Goal: Task Accomplishment & Management: Complete application form

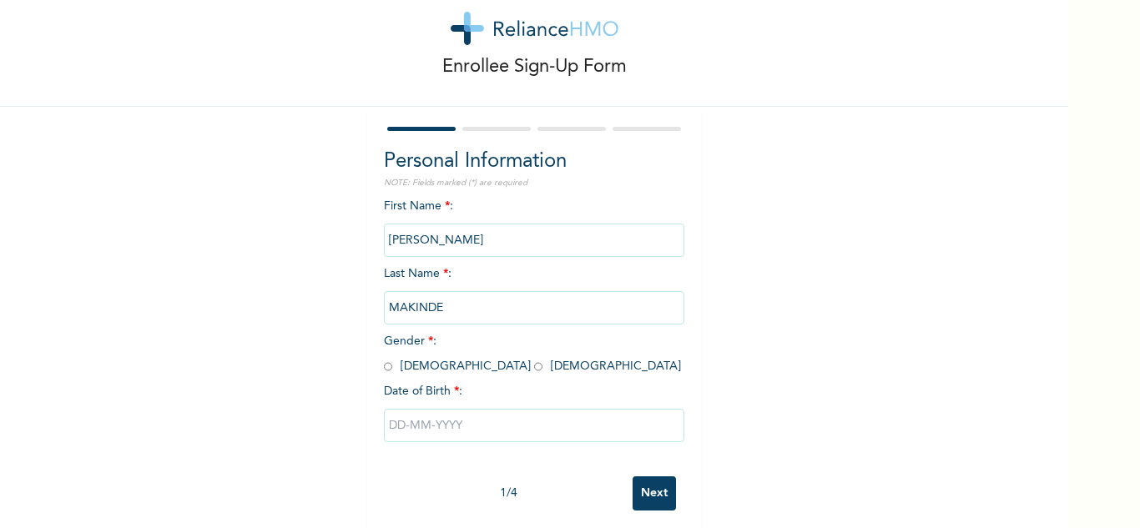
scroll to position [58, 0]
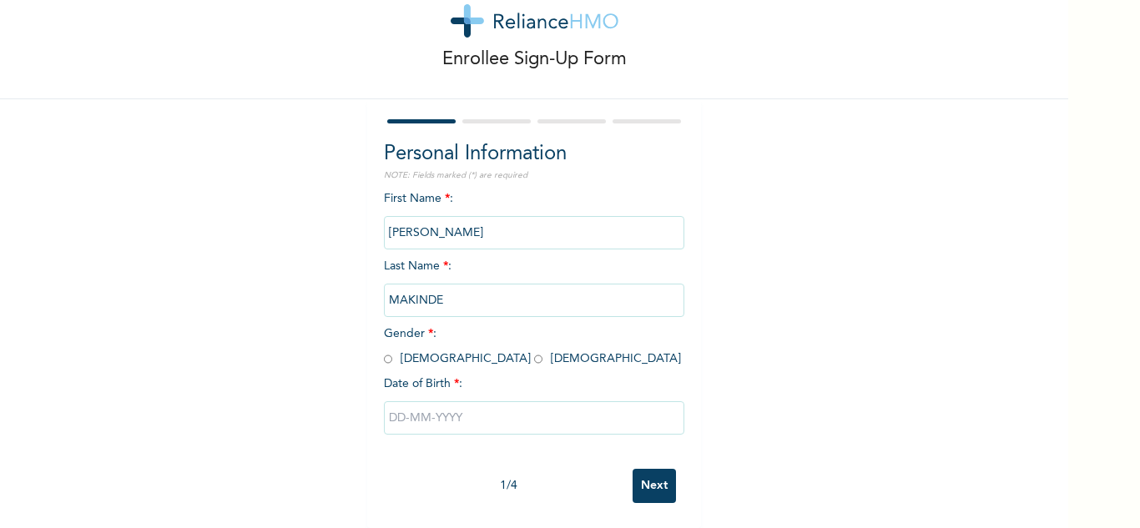
click at [384, 351] on input "radio" at bounding box center [388, 359] width 8 height 16
radio input "true"
click at [409, 401] on input "text" at bounding box center [534, 417] width 300 height 33
select select "8"
click at [466, 408] on input "text" at bounding box center [534, 417] width 300 height 33
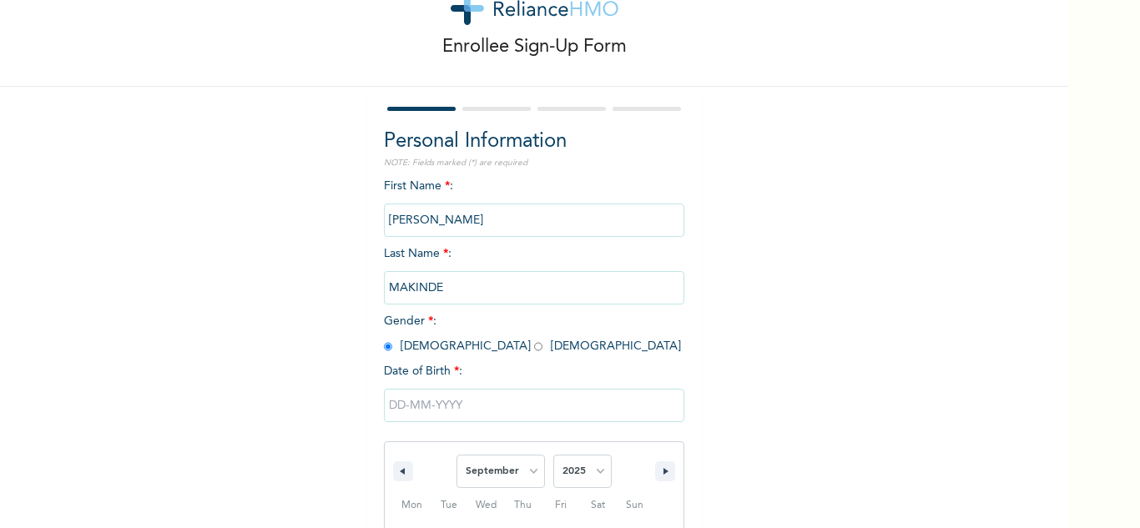
scroll to position [230, 0]
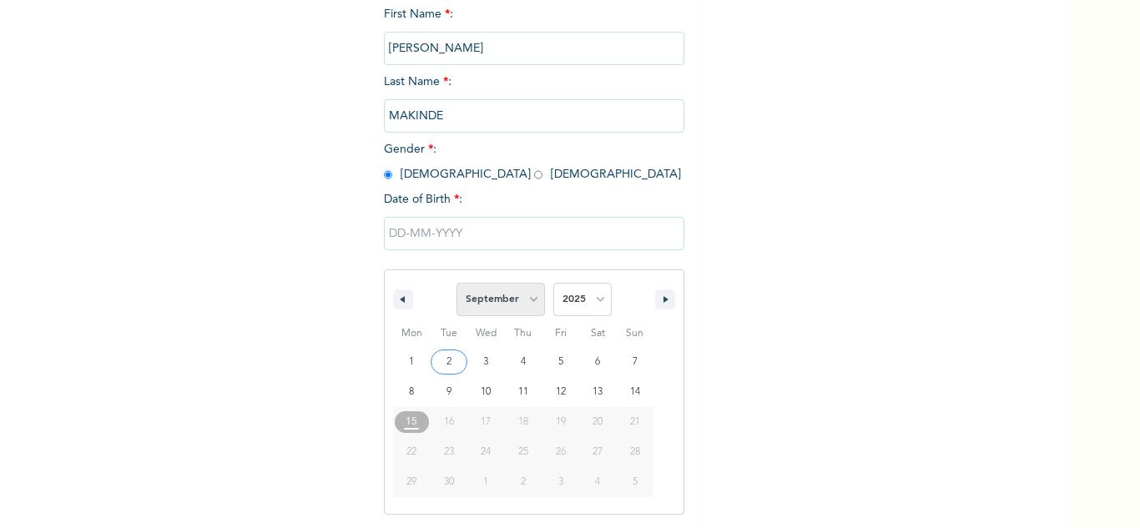
click at [529, 302] on select "January February March April May June July August September October November De…" at bounding box center [500, 299] width 88 height 33
click at [456, 284] on select "January February March April May June July August September October November De…" at bounding box center [500, 299] width 88 height 33
select select "8"
click at [591, 303] on select "2025 2024 2023 2022 2021 2020 2019 2018 2017 2016 2015 2014 2013 2012 2011 2010…" at bounding box center [582, 299] width 58 height 33
select select "1973"
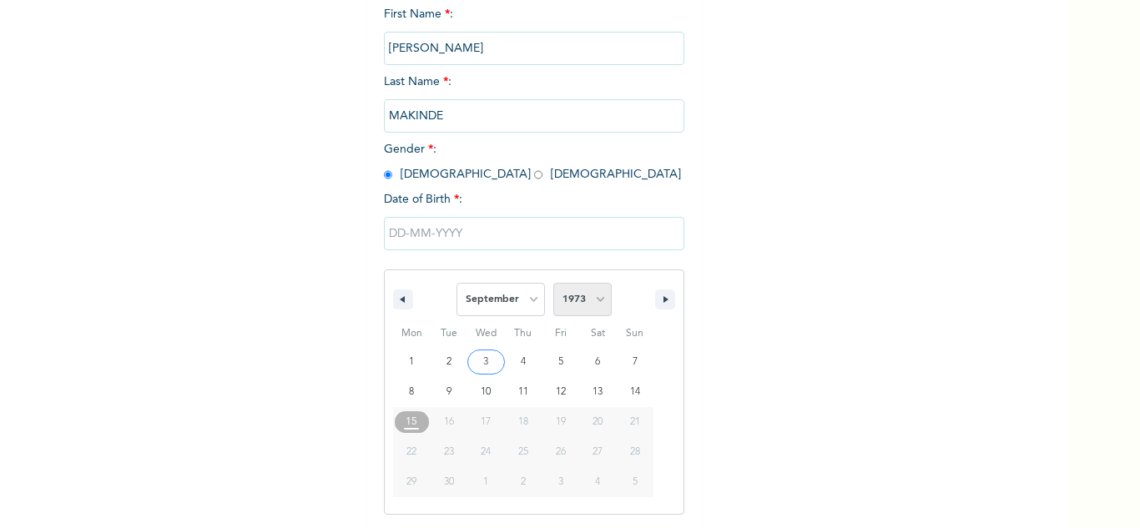
click at [553, 284] on select "2025 2024 2023 2022 2021 2020 2019 2018 2017 2016 2015 2014 2013 2012 2011 2010…" at bounding box center [582, 299] width 58 height 33
click at [524, 303] on select "January February March April May June July August September October November De…" at bounding box center [500, 299] width 88 height 33
select select "10"
click at [456, 284] on select "January February March April May June July August September October November De…" at bounding box center [500, 299] width 88 height 33
type input "[DATE]"
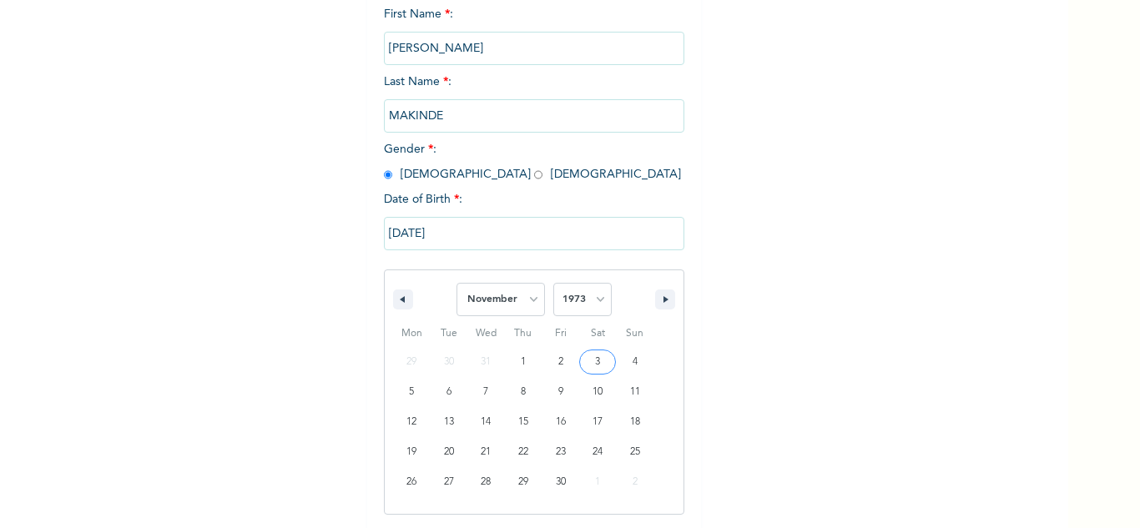
scroll to position [58, 0]
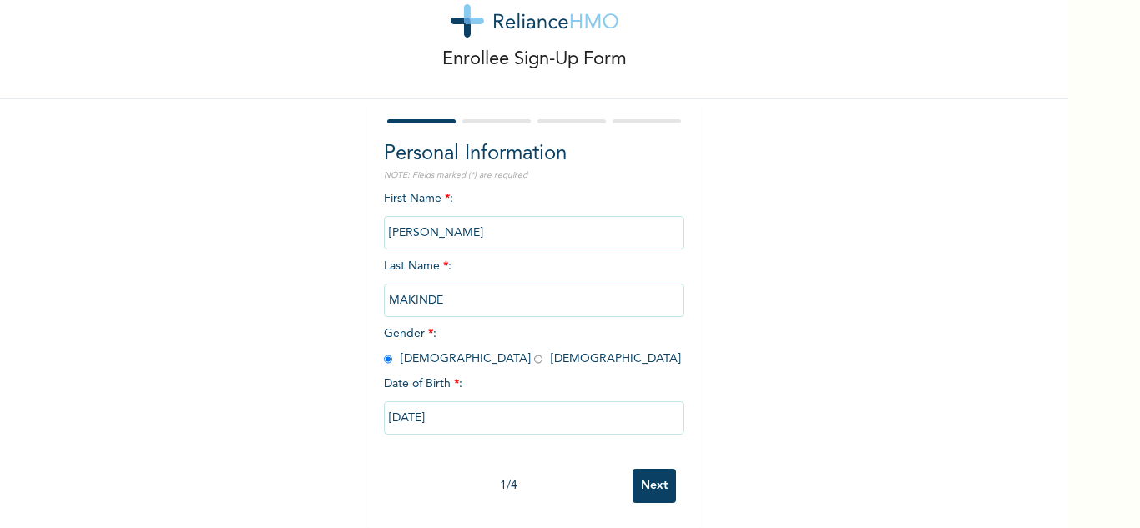
click at [642, 469] on input "Next" at bounding box center [653, 486] width 43 height 34
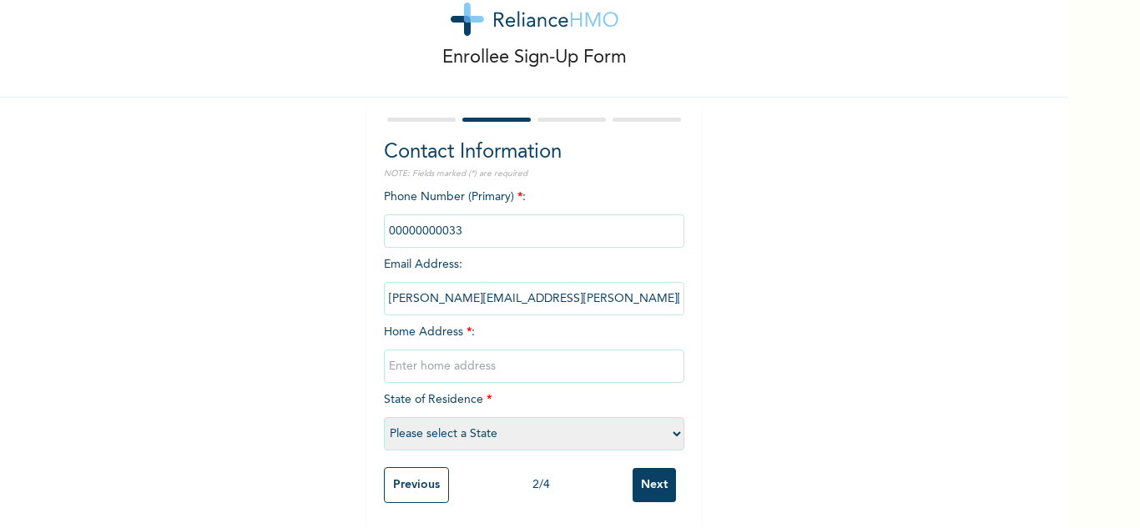
click at [430, 214] on input "phone" at bounding box center [534, 230] width 300 height 33
click at [468, 226] on input "phone" at bounding box center [534, 230] width 300 height 33
click at [466, 223] on input "phone" at bounding box center [534, 230] width 300 height 33
click at [471, 229] on input "phone" at bounding box center [534, 230] width 300 height 33
click at [458, 221] on input "phone" at bounding box center [534, 230] width 300 height 33
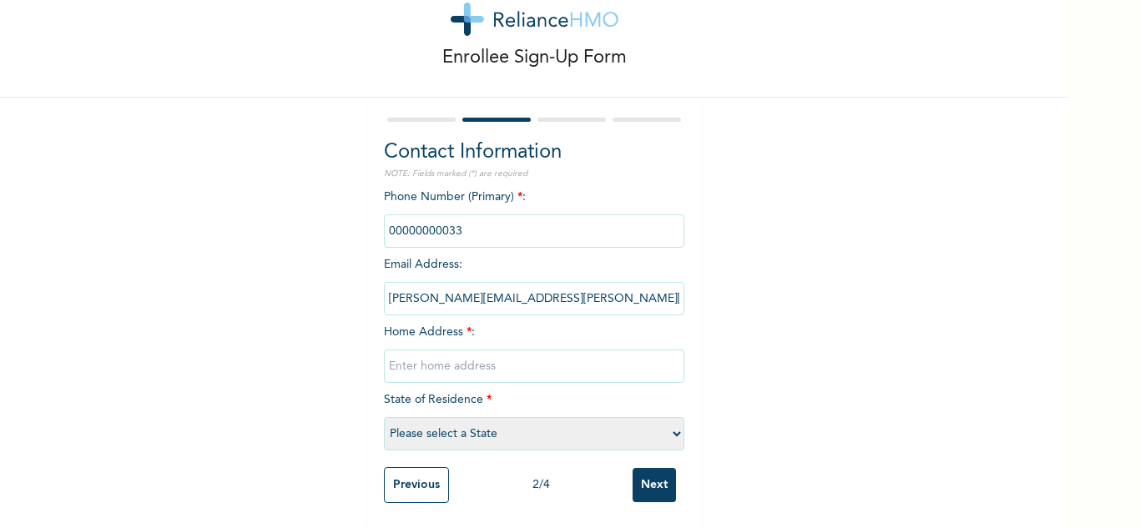
click at [481, 360] on input "text" at bounding box center [534, 366] width 300 height 33
click at [484, 219] on input "phone" at bounding box center [534, 230] width 300 height 33
click at [445, 357] on input "text" at bounding box center [534, 366] width 300 height 33
type input "e"
type input "E"
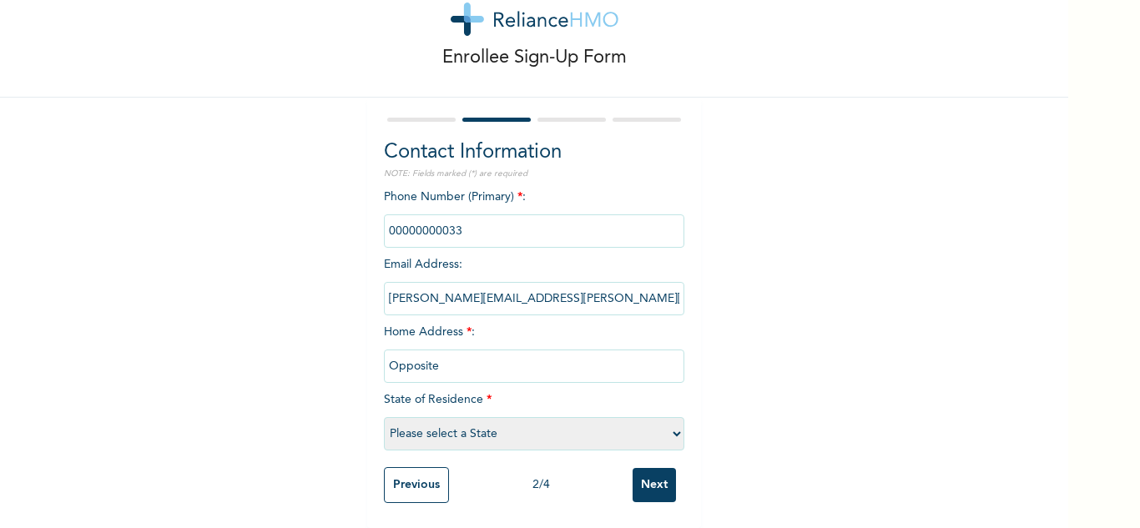
click at [445, 357] on input "Opposite" at bounding box center [534, 366] width 300 height 33
type input "Opposite Eleweeran police station [GEOGRAPHIC_DATA]"
click at [501, 428] on select "Please select a State [PERSON_NAME] (FCT) [PERSON_NAME] Ibom [GEOGRAPHIC_DATA] …" at bounding box center [534, 433] width 300 height 33
click at [522, 435] on select "Please select a State [PERSON_NAME] (FCT) [PERSON_NAME] Ibom [GEOGRAPHIC_DATA] …" at bounding box center [534, 433] width 300 height 33
click at [514, 426] on select "Please select a State [PERSON_NAME] (FCT) [PERSON_NAME] Ibom [GEOGRAPHIC_DATA] …" at bounding box center [534, 433] width 300 height 33
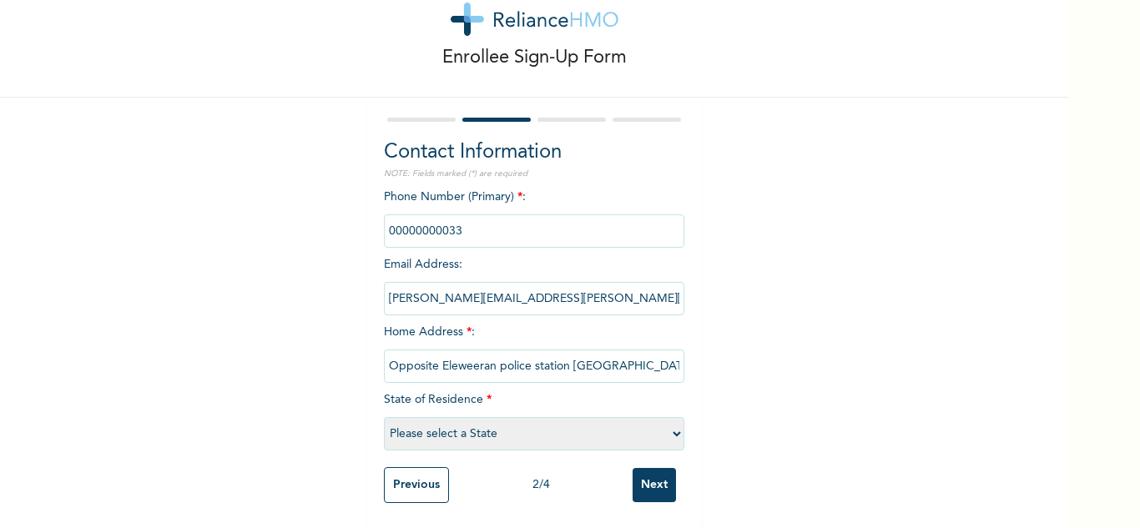
select select "28"
click at [384, 417] on select "Please select a State [PERSON_NAME] (FCT) [PERSON_NAME] Ibom [GEOGRAPHIC_DATA] …" at bounding box center [534, 433] width 300 height 33
click at [637, 469] on input "Next" at bounding box center [653, 485] width 43 height 34
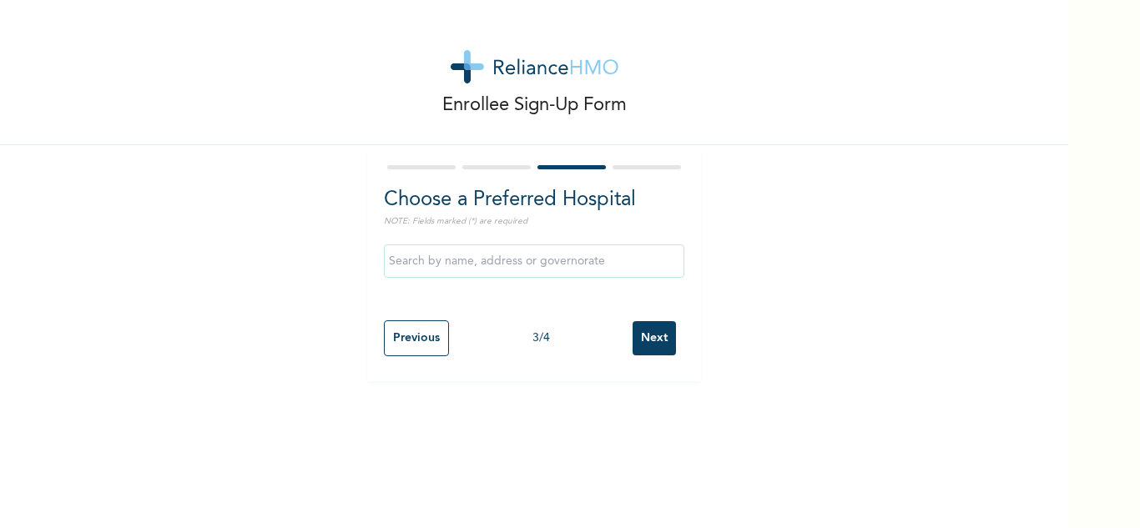
scroll to position [0, 0]
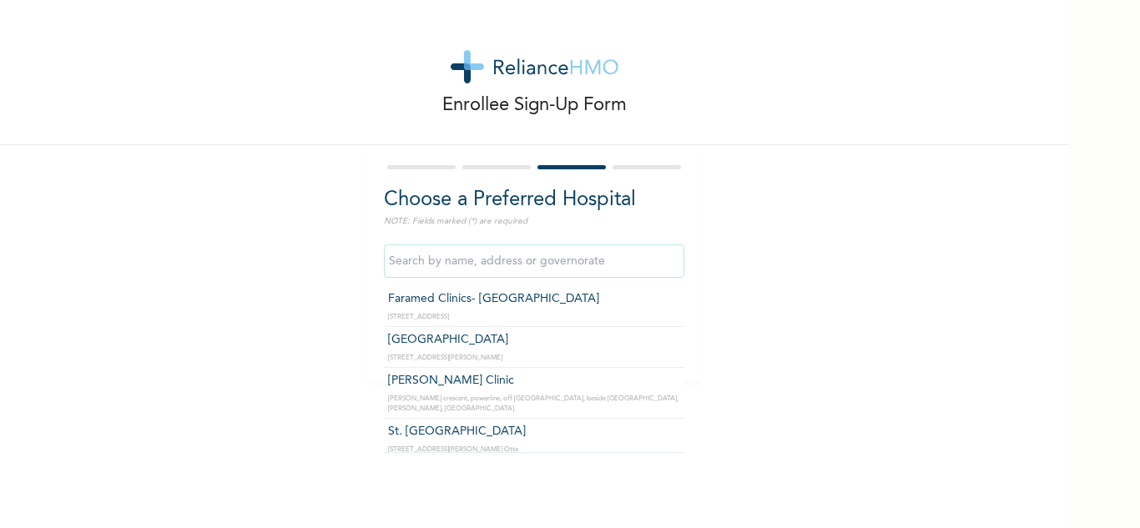
click at [456, 267] on input "text" at bounding box center [534, 260] width 300 height 33
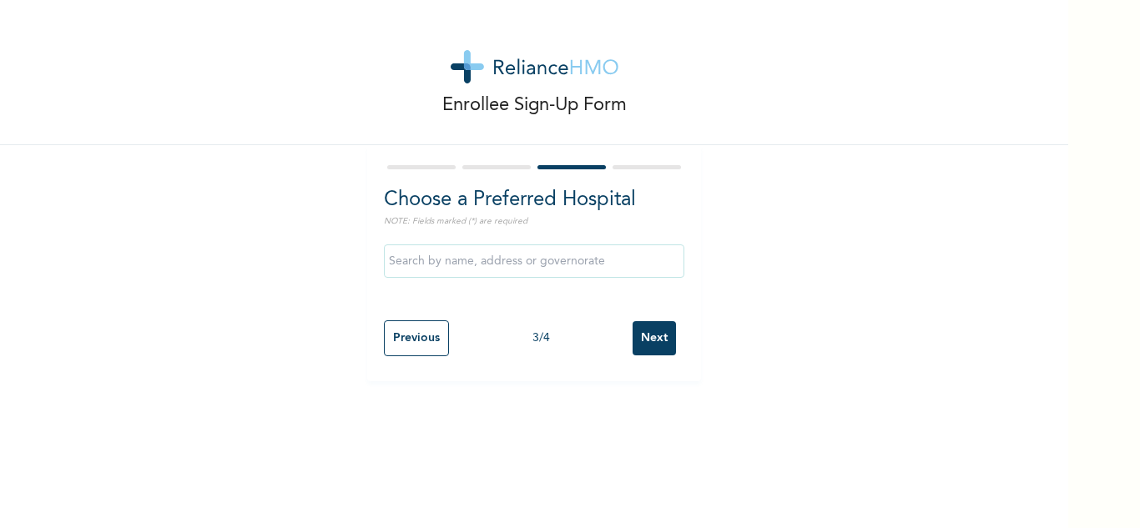
click at [600, 478] on div "Enrollee Sign-Up Form Choose a Preferred Hospital NOTE: Fields marked (*) are r…" at bounding box center [534, 264] width 1068 height 528
click at [406, 339] on input "Previous" at bounding box center [416, 338] width 65 height 36
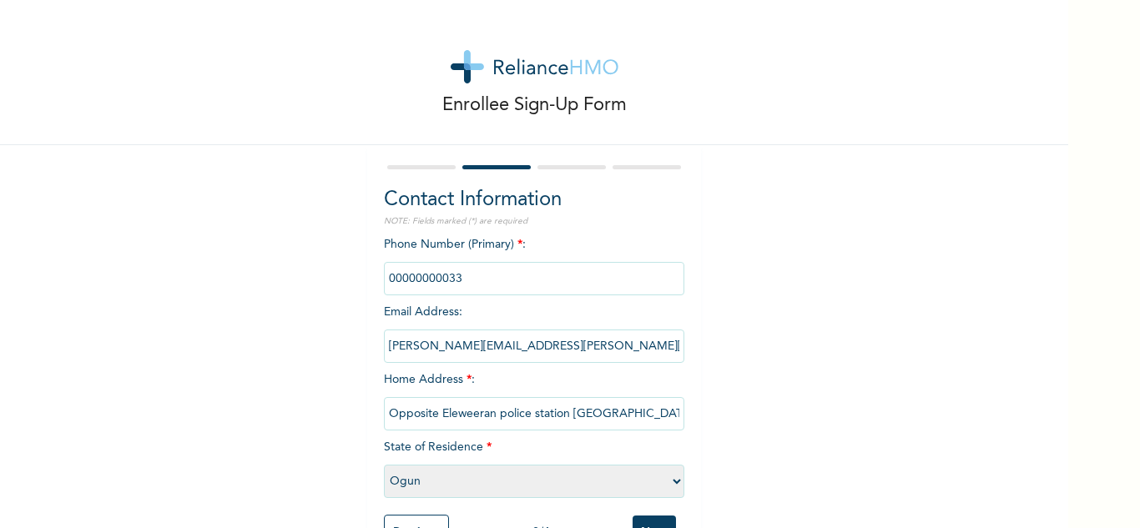
click at [668, 478] on select "Please select a State [PERSON_NAME] (FCT) [PERSON_NAME] Ibom [GEOGRAPHIC_DATA] …" at bounding box center [534, 481] width 300 height 33
select select "31"
click at [384, 465] on select "Please select a State [PERSON_NAME] (FCT) [PERSON_NAME] Ibom [GEOGRAPHIC_DATA] …" at bounding box center [534, 481] width 300 height 33
click at [622, 413] on input "Opposite Eleweeran police station [GEOGRAPHIC_DATA]" at bounding box center [534, 413] width 300 height 33
type input "O"
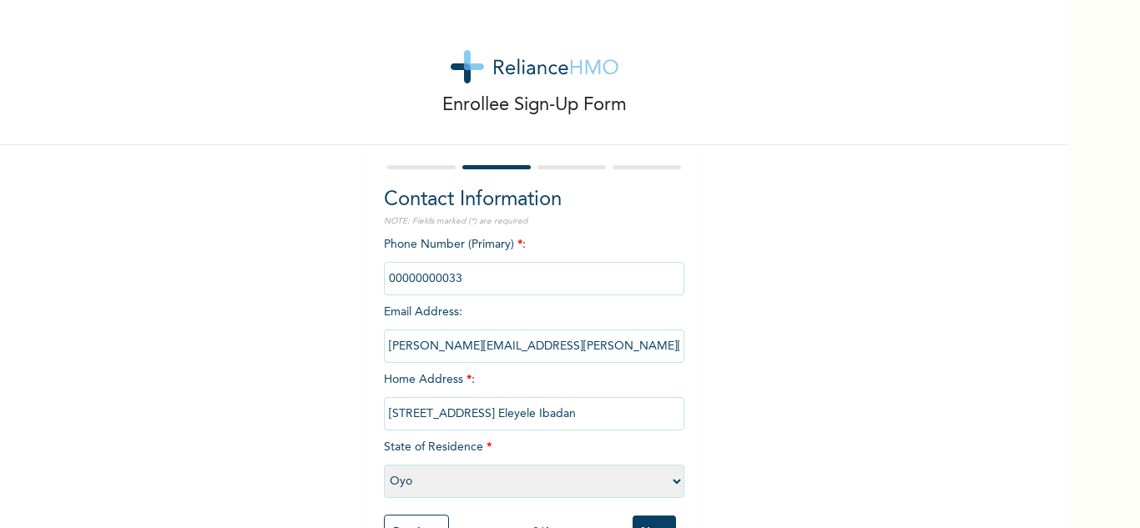
type input "[STREET_ADDRESS] Eleyele Ibadan"
click at [830, 428] on div "Enrollee Sign-Up Form Contact Information NOTE: Fields marked (*) are required …" at bounding box center [534, 288] width 1068 height 576
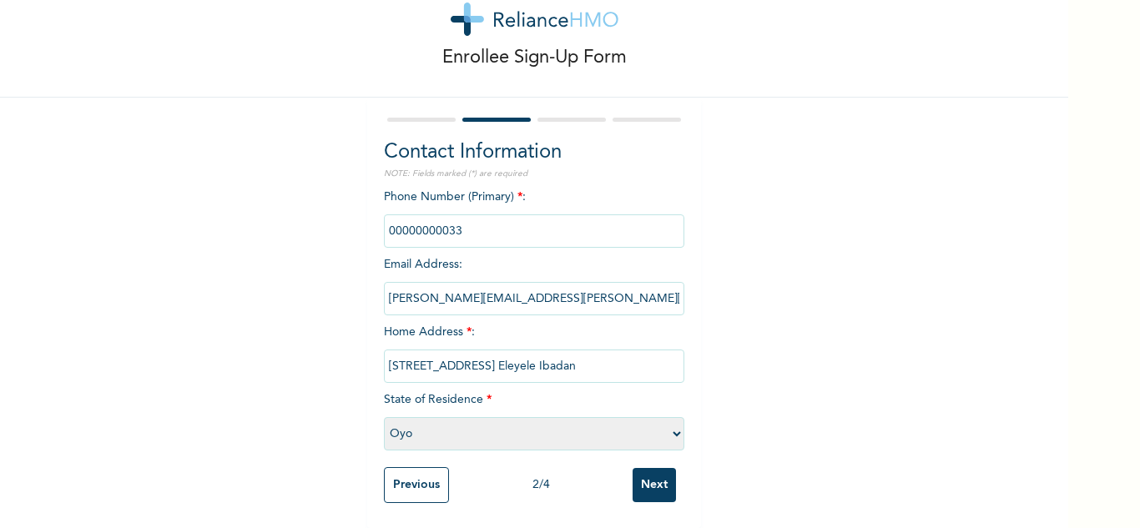
scroll to position [60, 0]
click at [666, 475] on input "Next" at bounding box center [653, 485] width 43 height 34
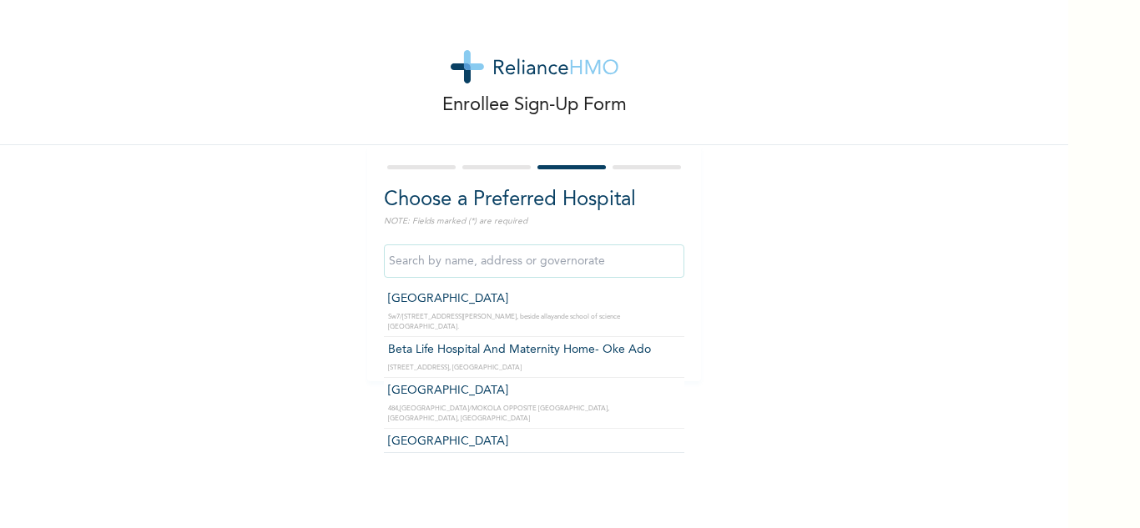
click at [582, 254] on input "text" at bounding box center [534, 260] width 300 height 33
click at [568, 257] on input "text" at bounding box center [534, 260] width 300 height 33
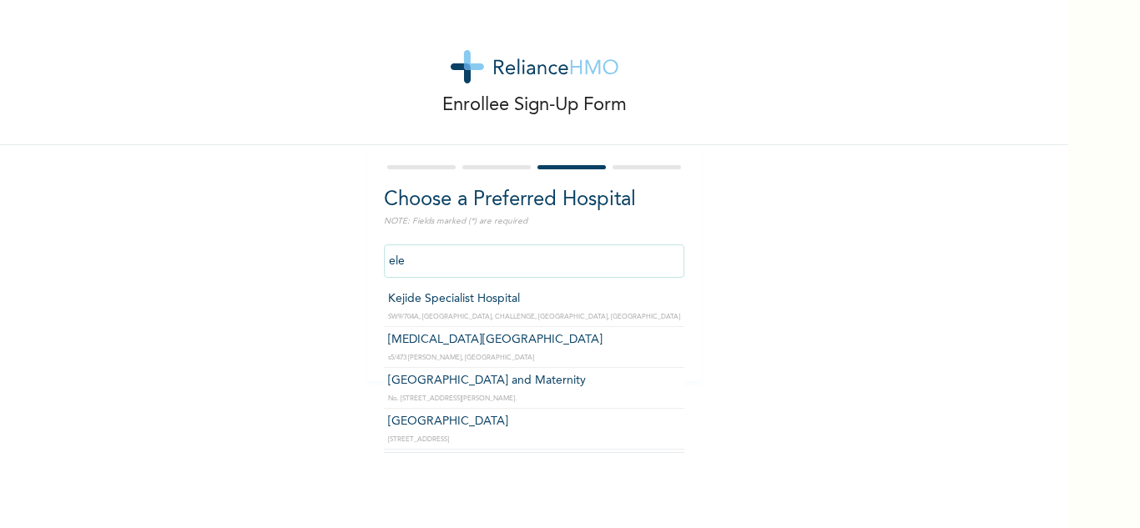
type input "[GEOGRAPHIC_DATA]"
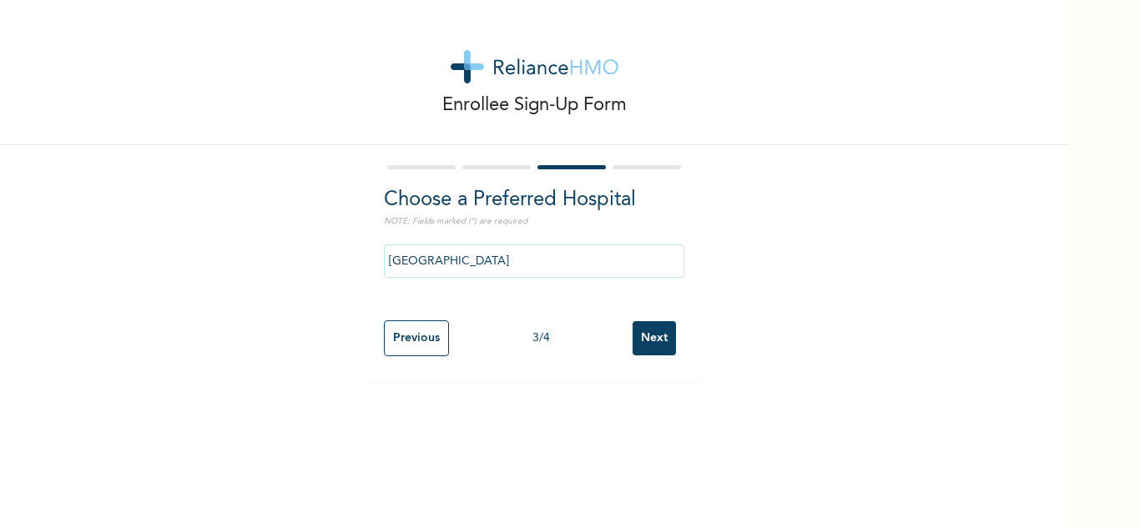
click at [652, 345] on input "Next" at bounding box center [653, 338] width 43 height 34
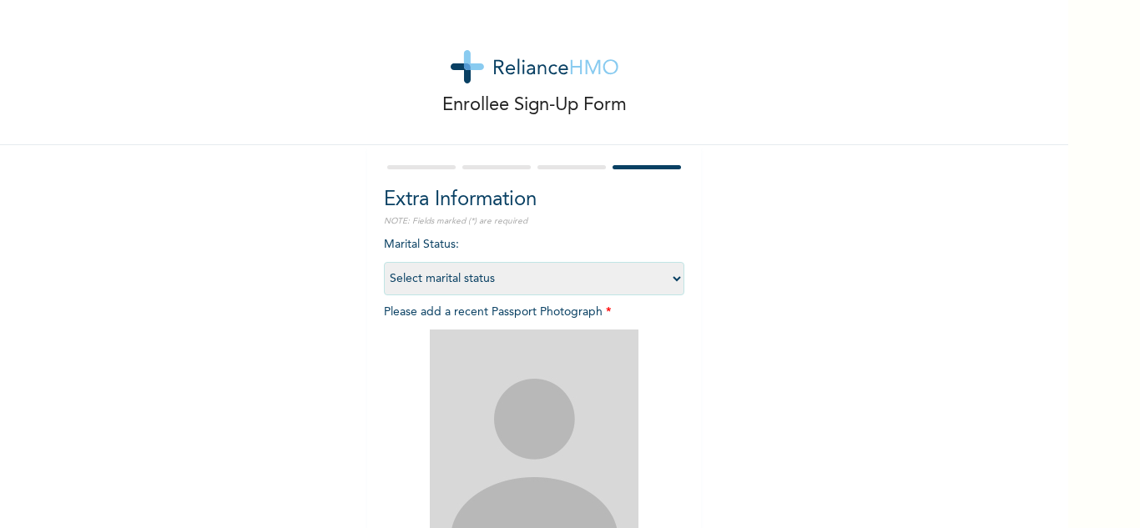
click at [672, 275] on select "Select marital status [DEMOGRAPHIC_DATA] Married [DEMOGRAPHIC_DATA] Widow/[DEMO…" at bounding box center [534, 278] width 300 height 33
select select "2"
click at [384, 262] on select "Select marital status [DEMOGRAPHIC_DATA] Married [DEMOGRAPHIC_DATA] Widow/[DEMO…" at bounding box center [534, 278] width 300 height 33
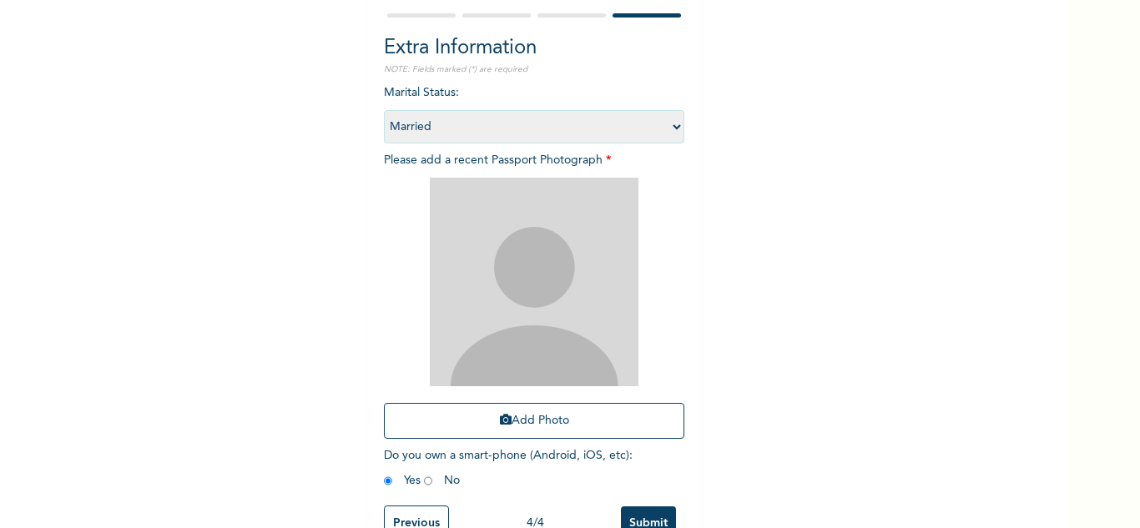
scroll to position [203, 0]
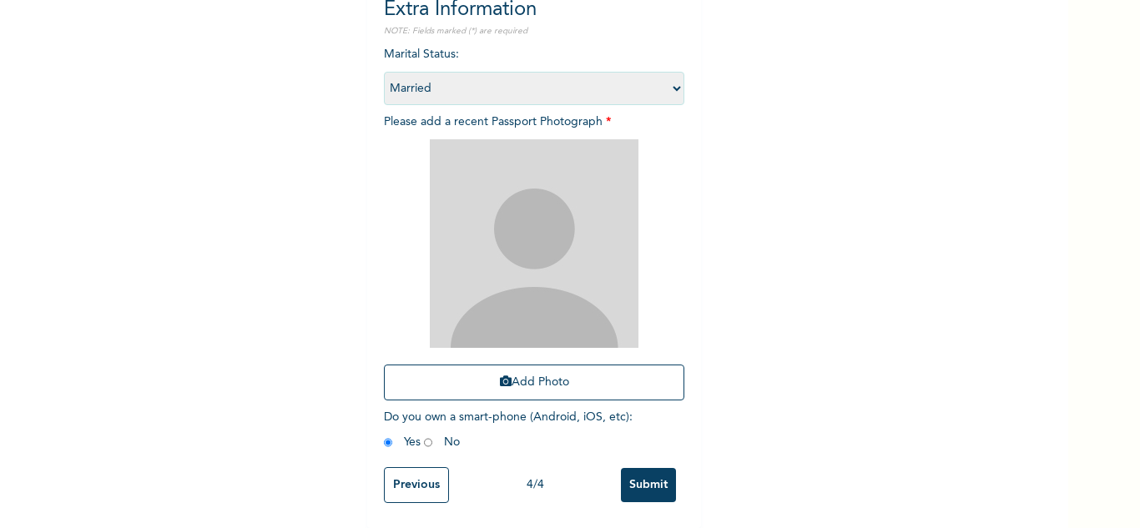
click at [648, 474] on input "Submit" at bounding box center [648, 485] width 55 height 34
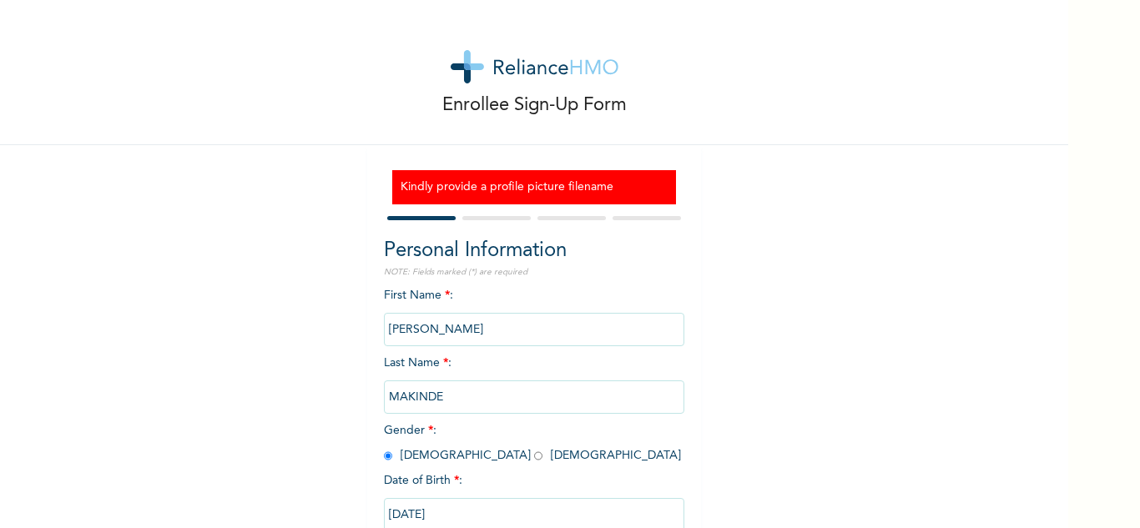
scroll to position [109, 0]
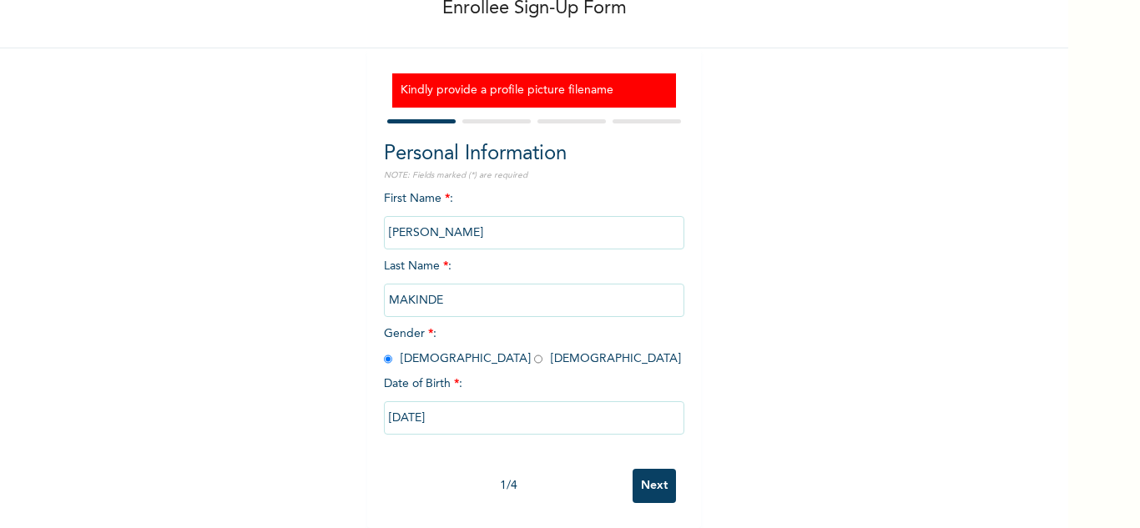
click at [650, 474] on input "Next" at bounding box center [653, 486] width 43 height 34
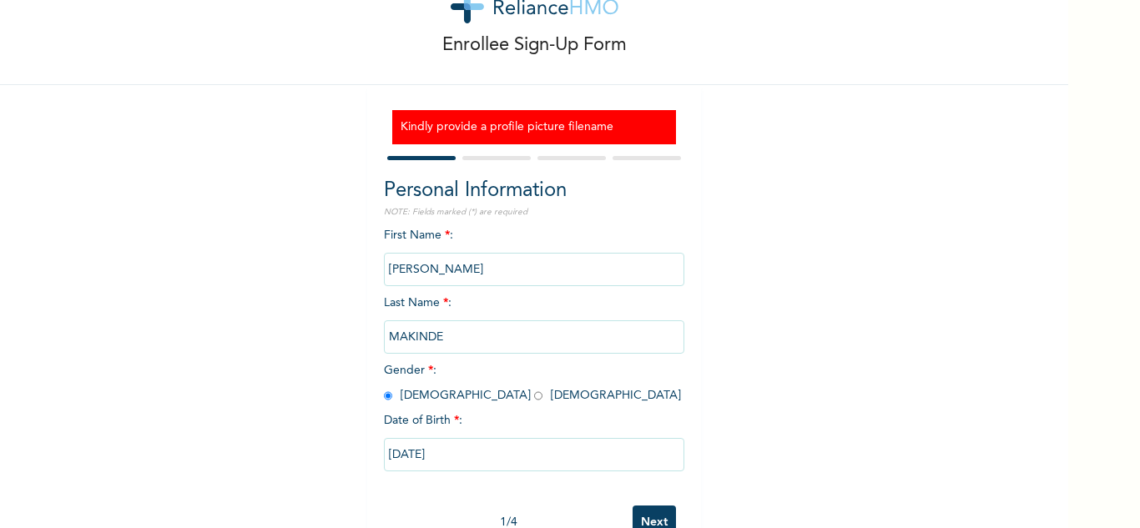
select select "31"
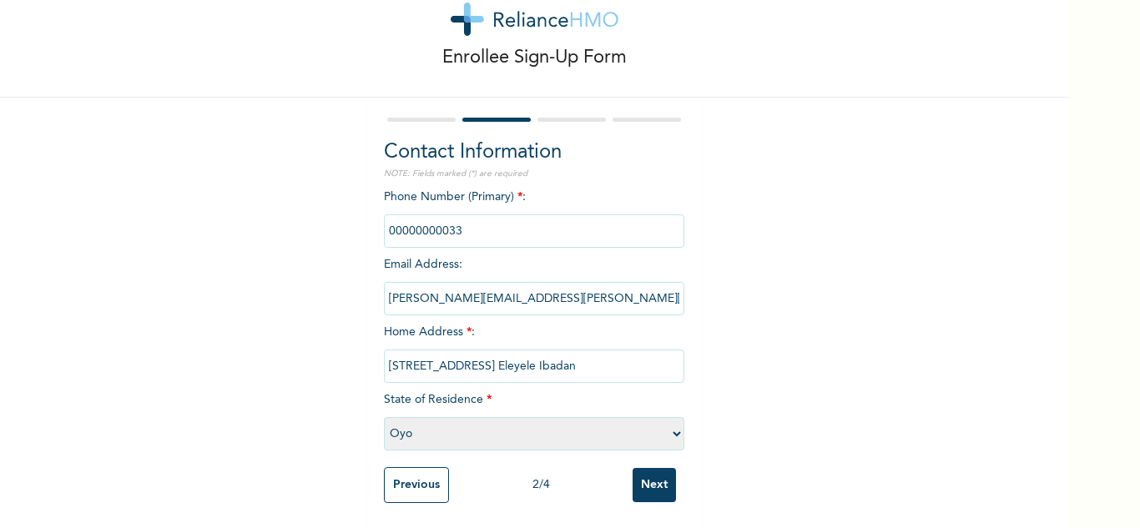
click at [650, 474] on input "Next" at bounding box center [653, 485] width 43 height 34
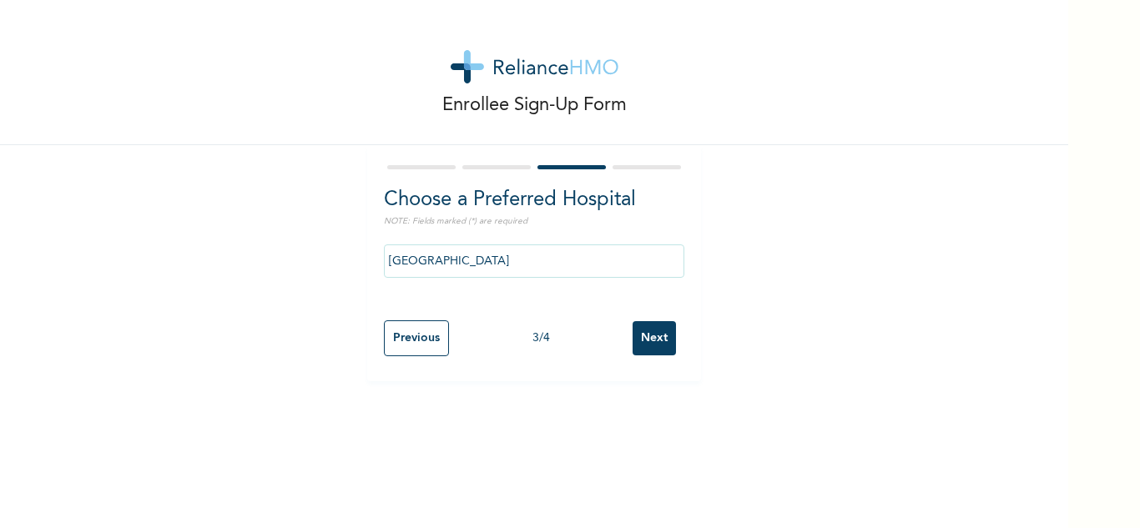
click at [652, 340] on input "Next" at bounding box center [653, 338] width 43 height 34
select select "2"
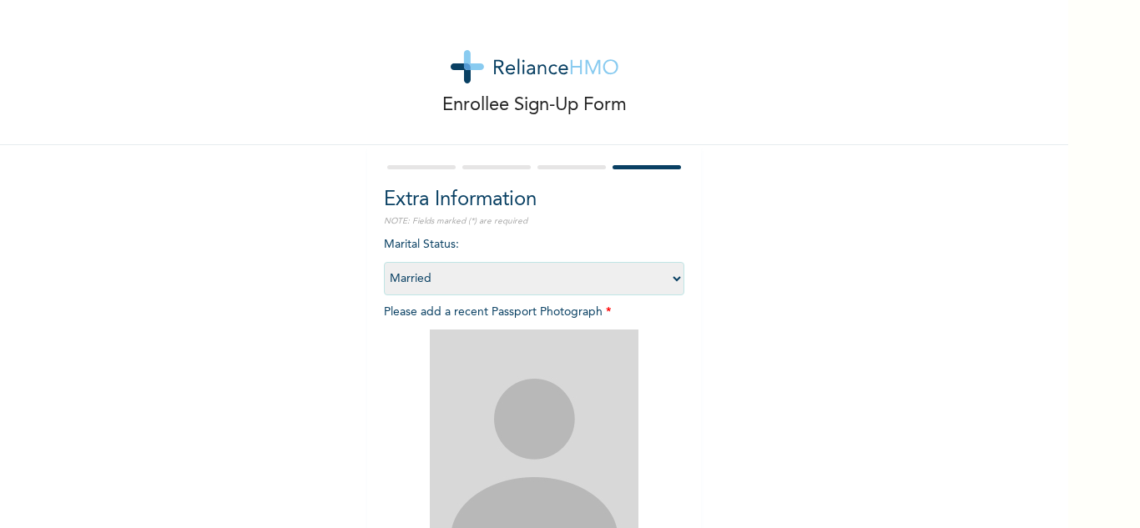
click at [539, 377] on img at bounding box center [534, 434] width 209 height 209
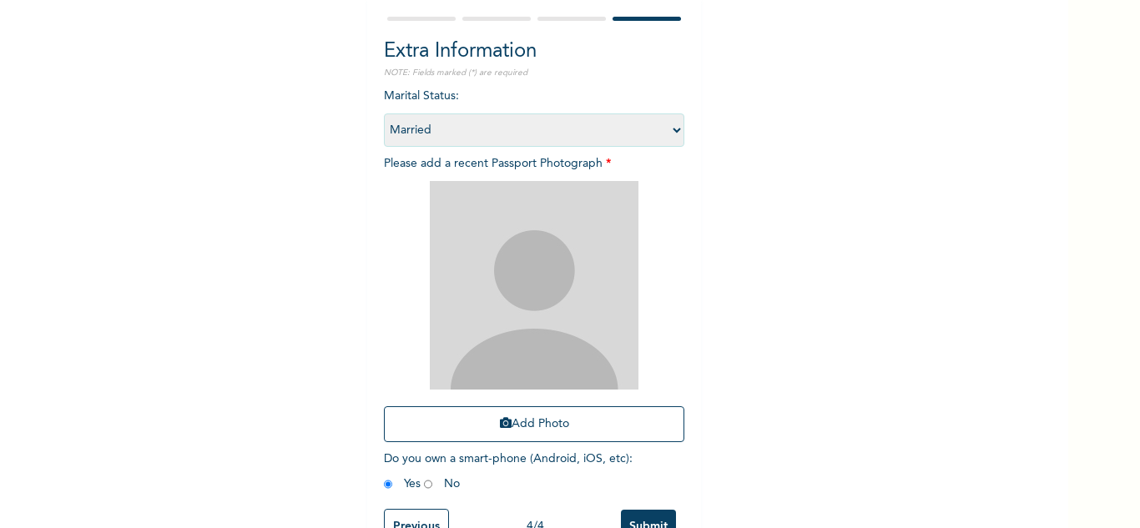
scroll to position [161, 0]
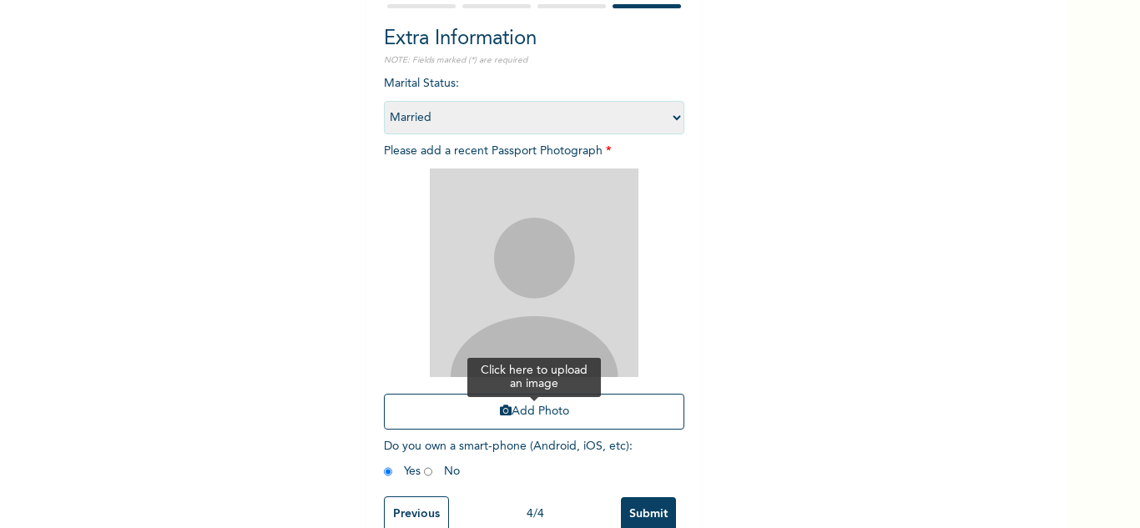
click at [543, 418] on button "Add Photo" at bounding box center [534, 412] width 300 height 36
click at [617, 413] on button "Add Photo" at bounding box center [534, 412] width 300 height 36
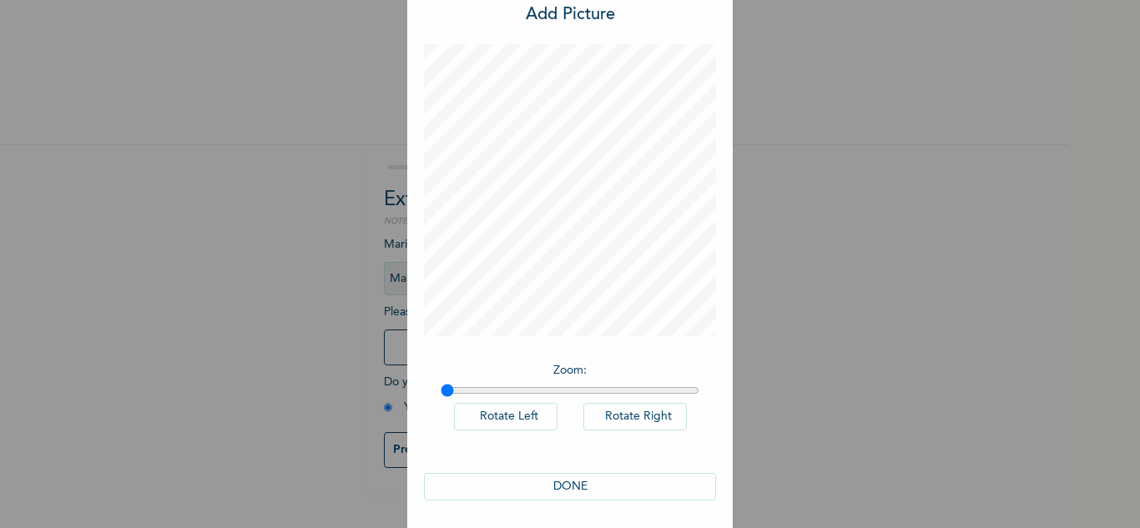
scroll to position [54, 0]
click at [569, 488] on button "DONE" at bounding box center [570, 482] width 292 height 28
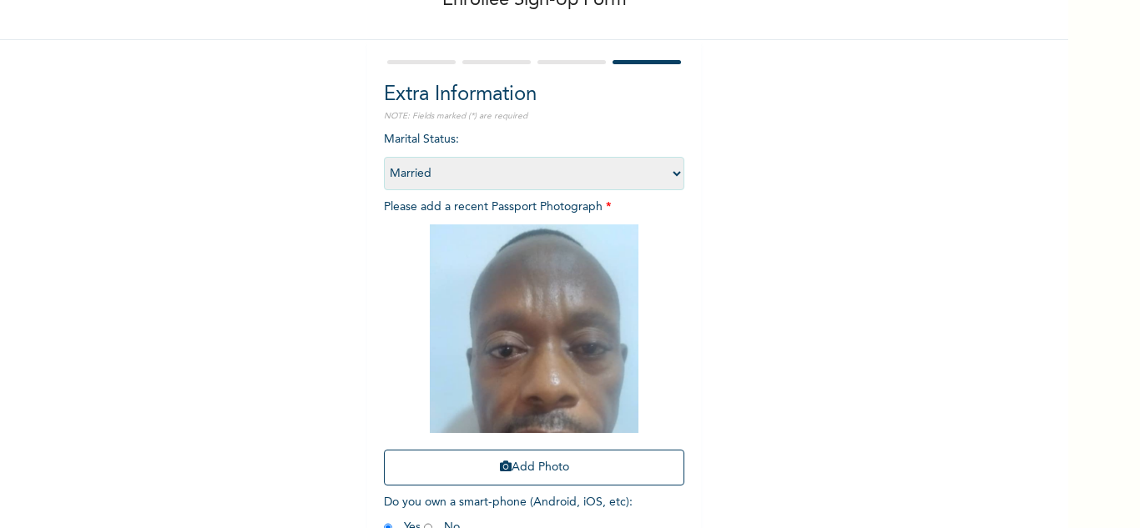
scroll to position [108, 0]
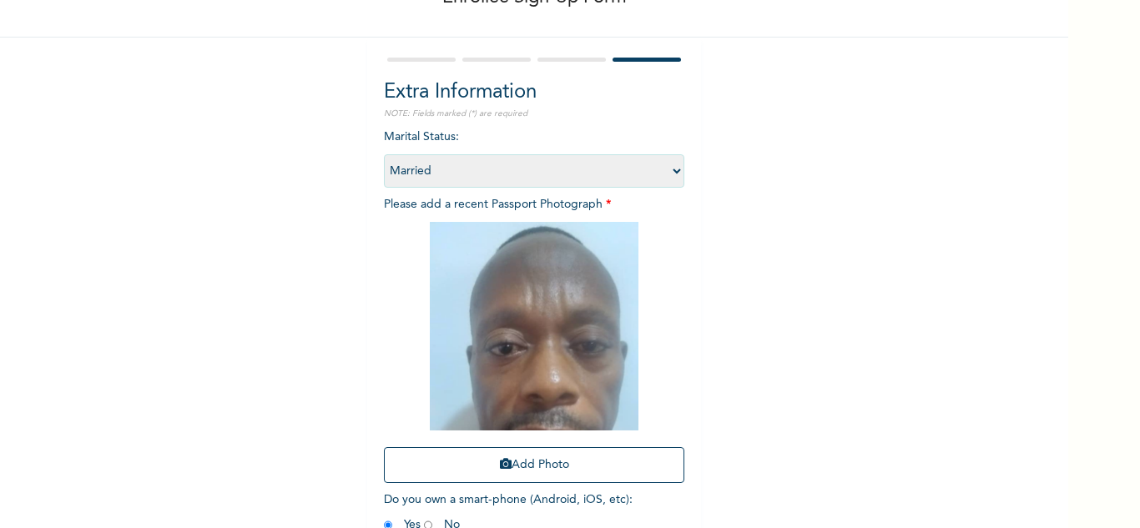
click at [536, 295] on img at bounding box center [534, 326] width 209 height 209
click at [569, 466] on button "Add Photo" at bounding box center [534, 465] width 300 height 36
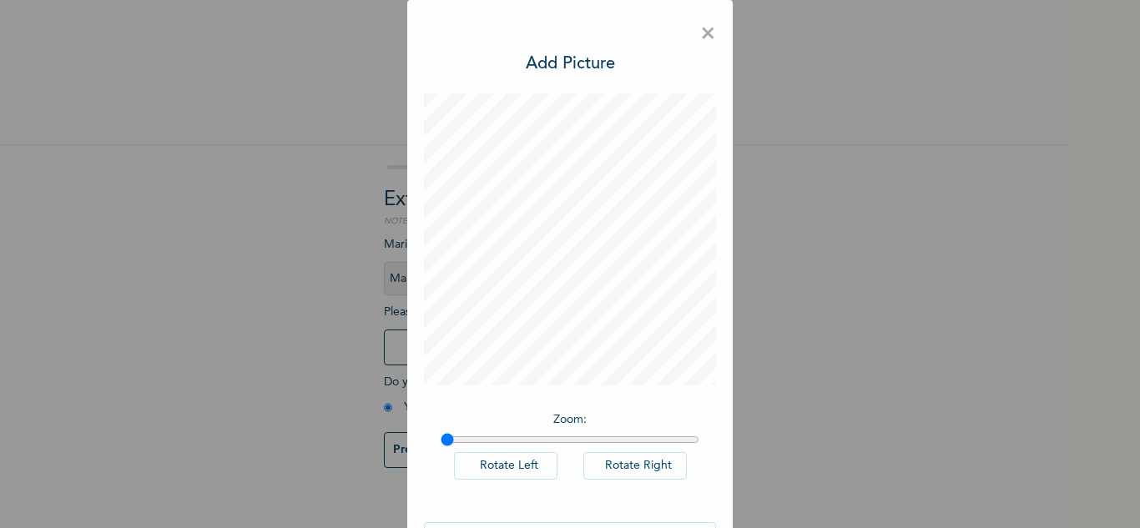
click at [617, 463] on button "Rotate Right" at bounding box center [634, 466] width 103 height 28
type input "1"
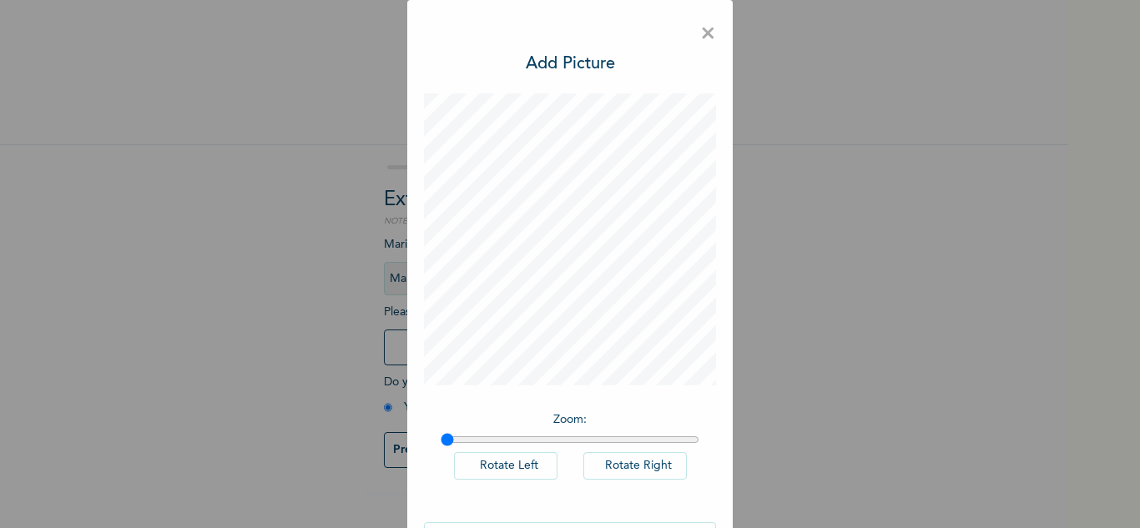
drag, startPoint x: 441, startPoint y: 441, endPoint x: 321, endPoint y: 466, distance: 122.7
click at [441, 446] on input "range" at bounding box center [570, 439] width 259 height 13
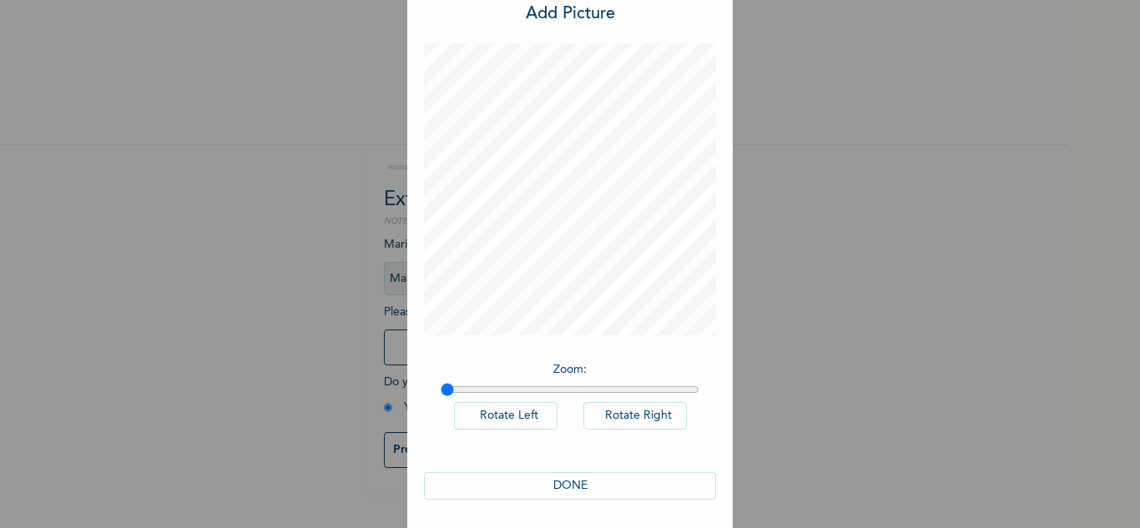
scroll to position [53, 0]
click at [576, 479] on button "DONE" at bounding box center [570, 483] width 292 height 28
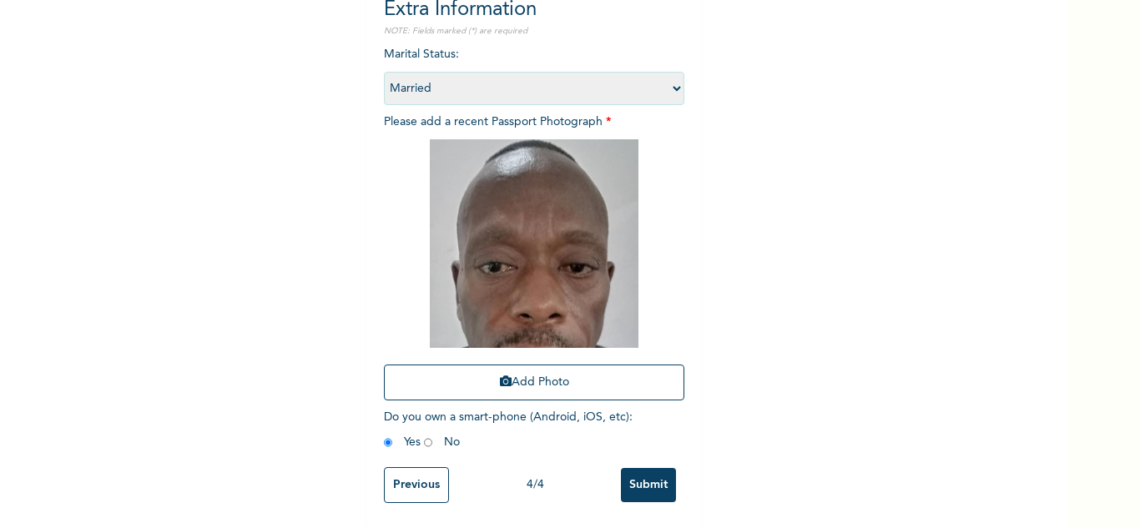
scroll to position [203, 0]
click at [647, 475] on input "Submit" at bounding box center [648, 485] width 55 height 34
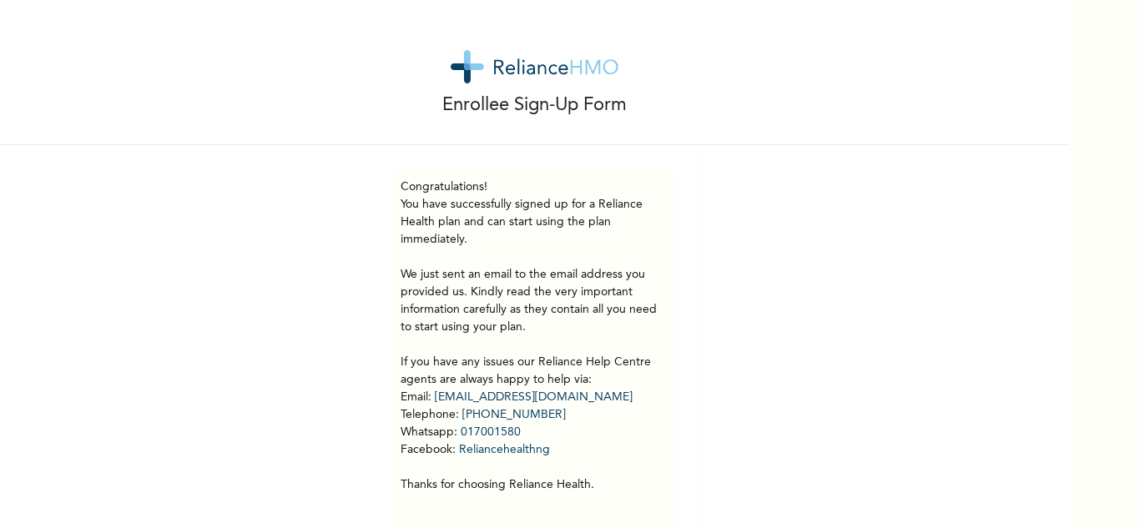
scroll to position [47, 0]
